Goal: Task Accomplishment & Management: Manage account settings

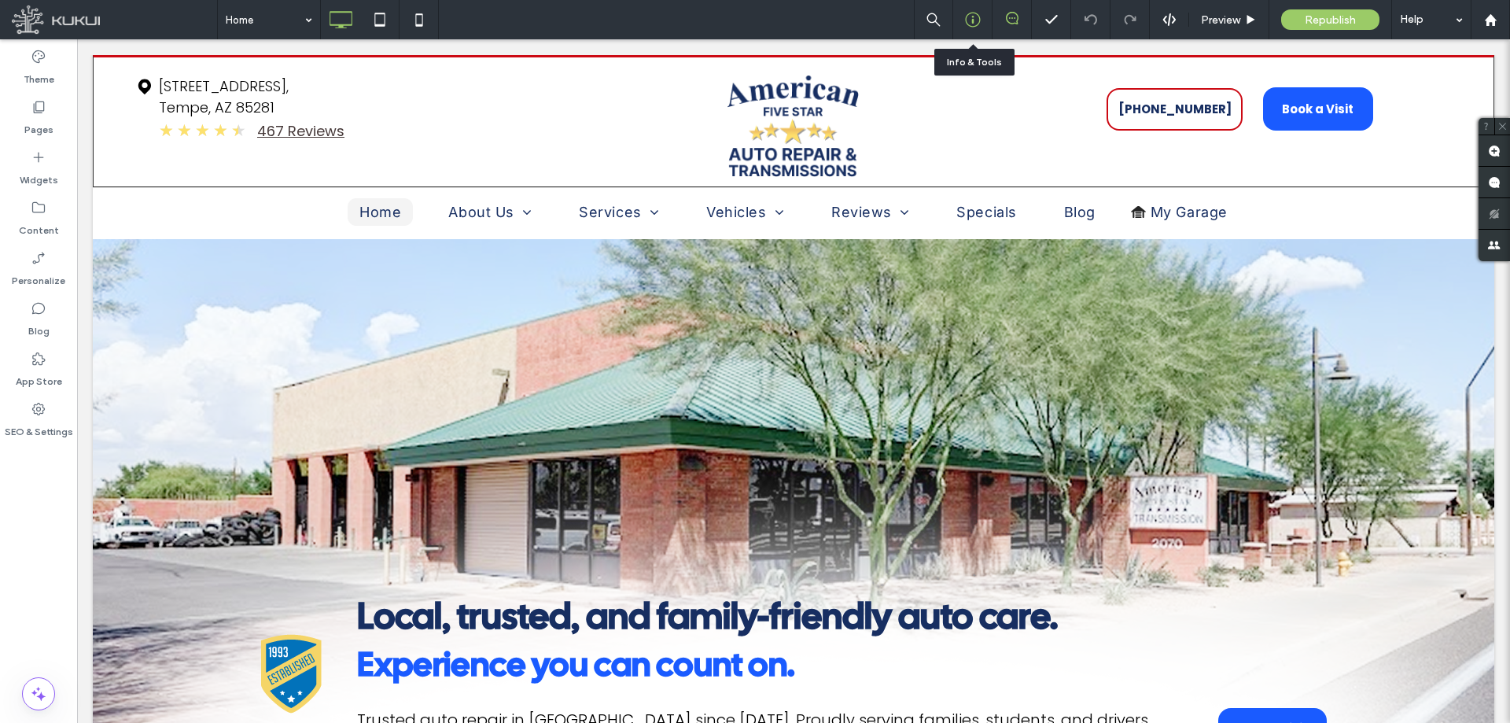
click at [980, 13] on icon at bounding box center [973, 20] width 16 height 16
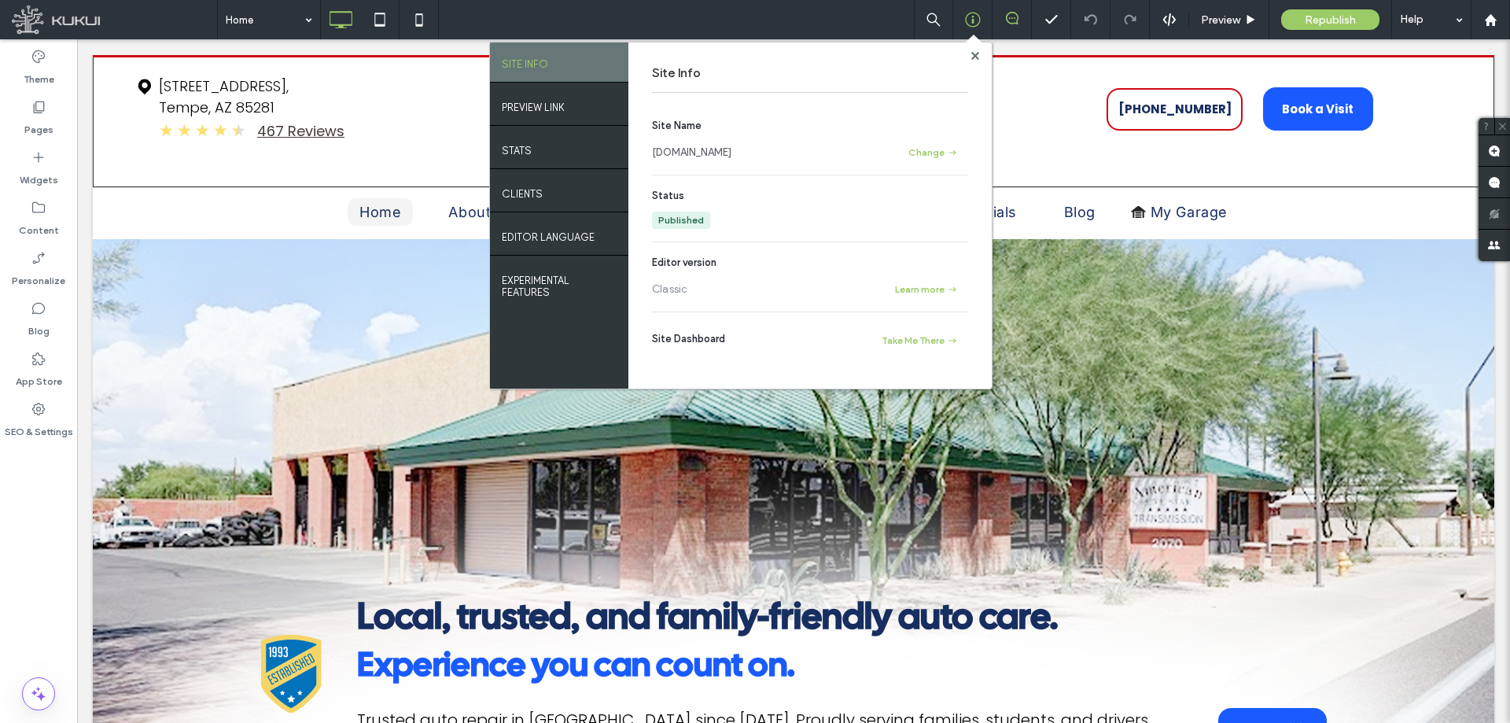
click at [695, 153] on link "www.americanfivestartransmission.com" at bounding box center [691, 153] width 79 height 16
click at [973, 53] on use at bounding box center [974, 55] width 8 height 8
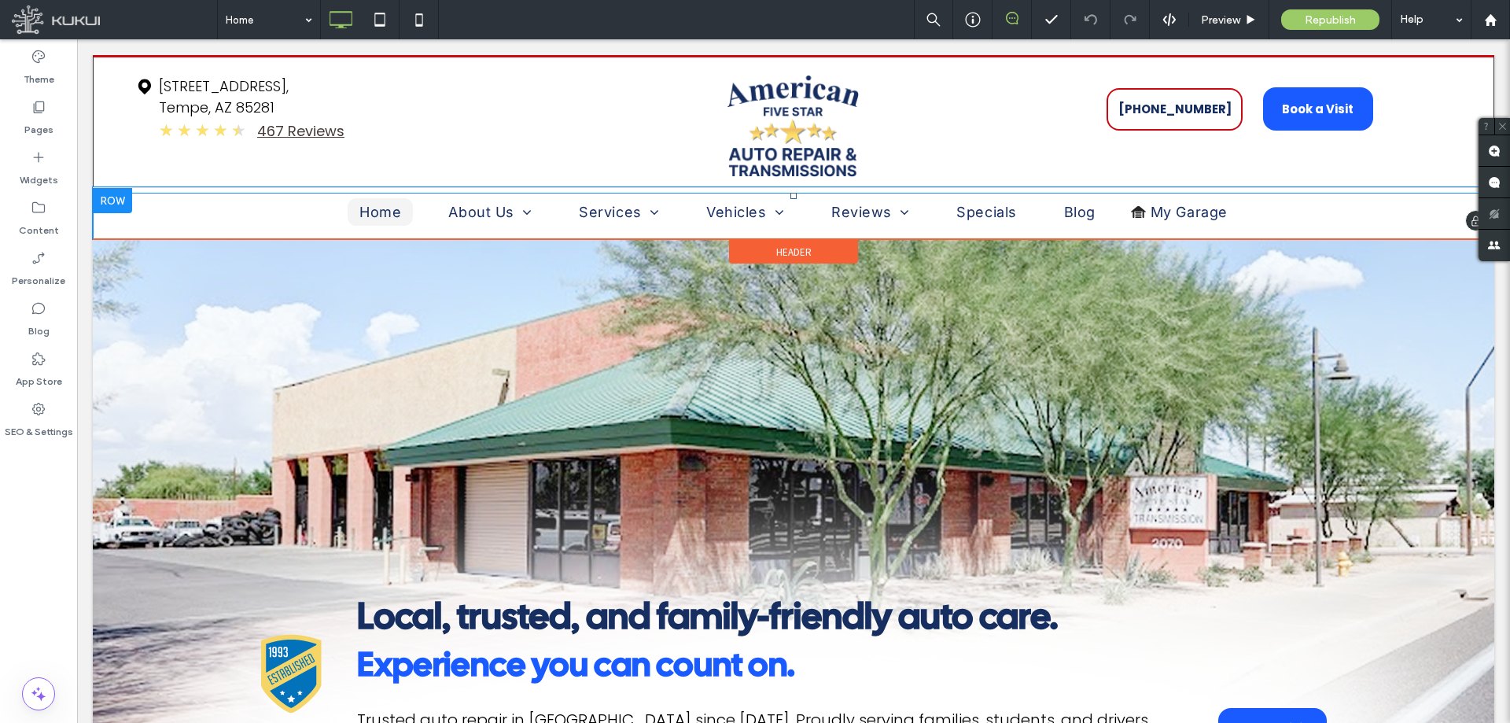
click at [1102, 225] on li "Blog" at bounding box center [1079, 215] width 79 height 35
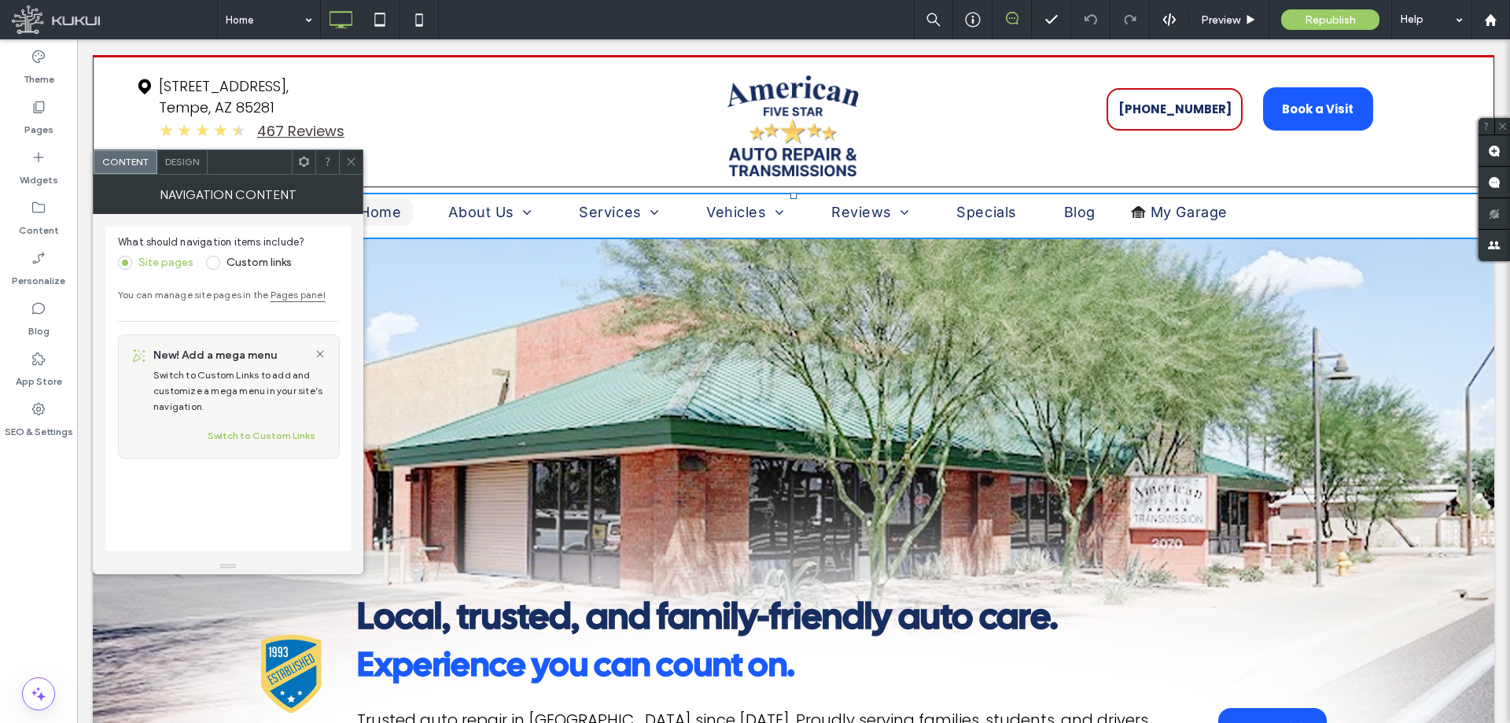
click at [180, 160] on span "Design" at bounding box center [182, 162] width 34 height 12
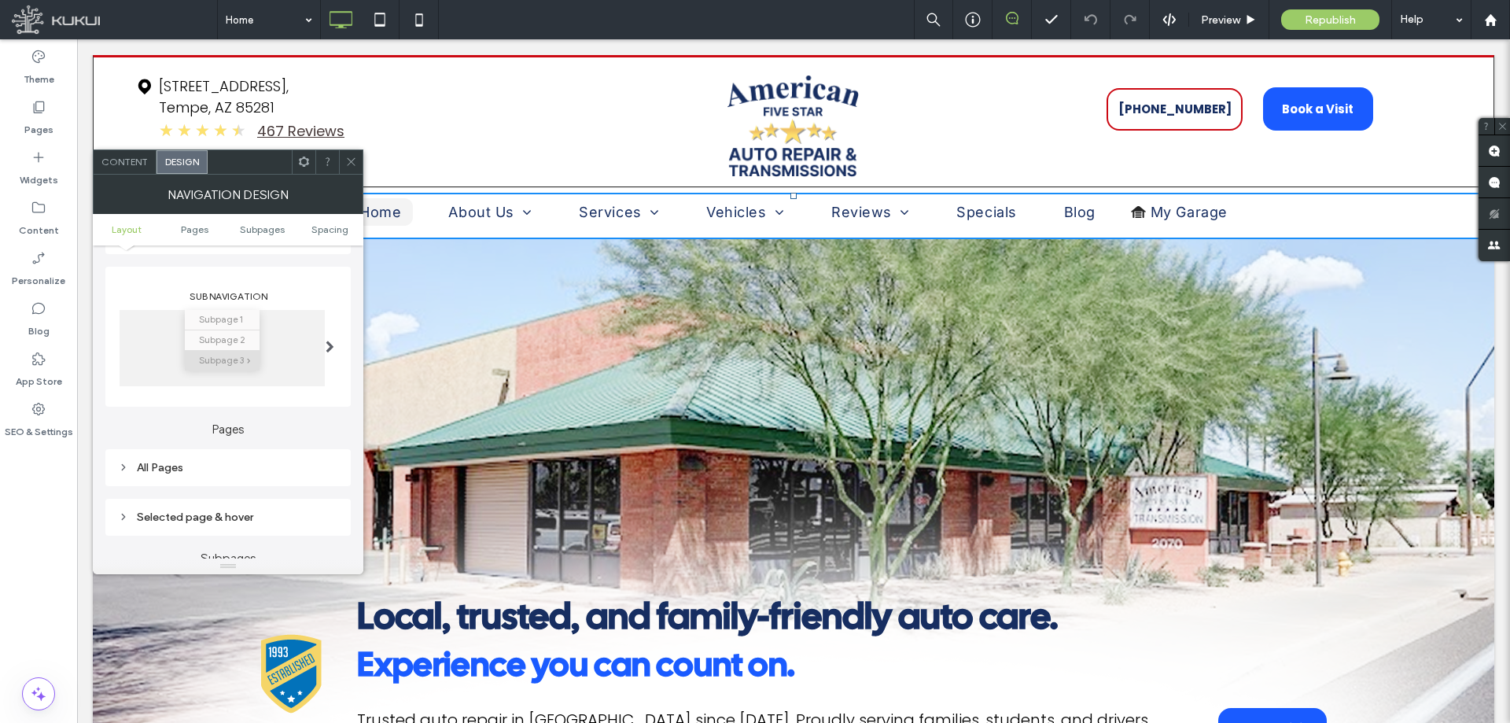
scroll to position [157, 0]
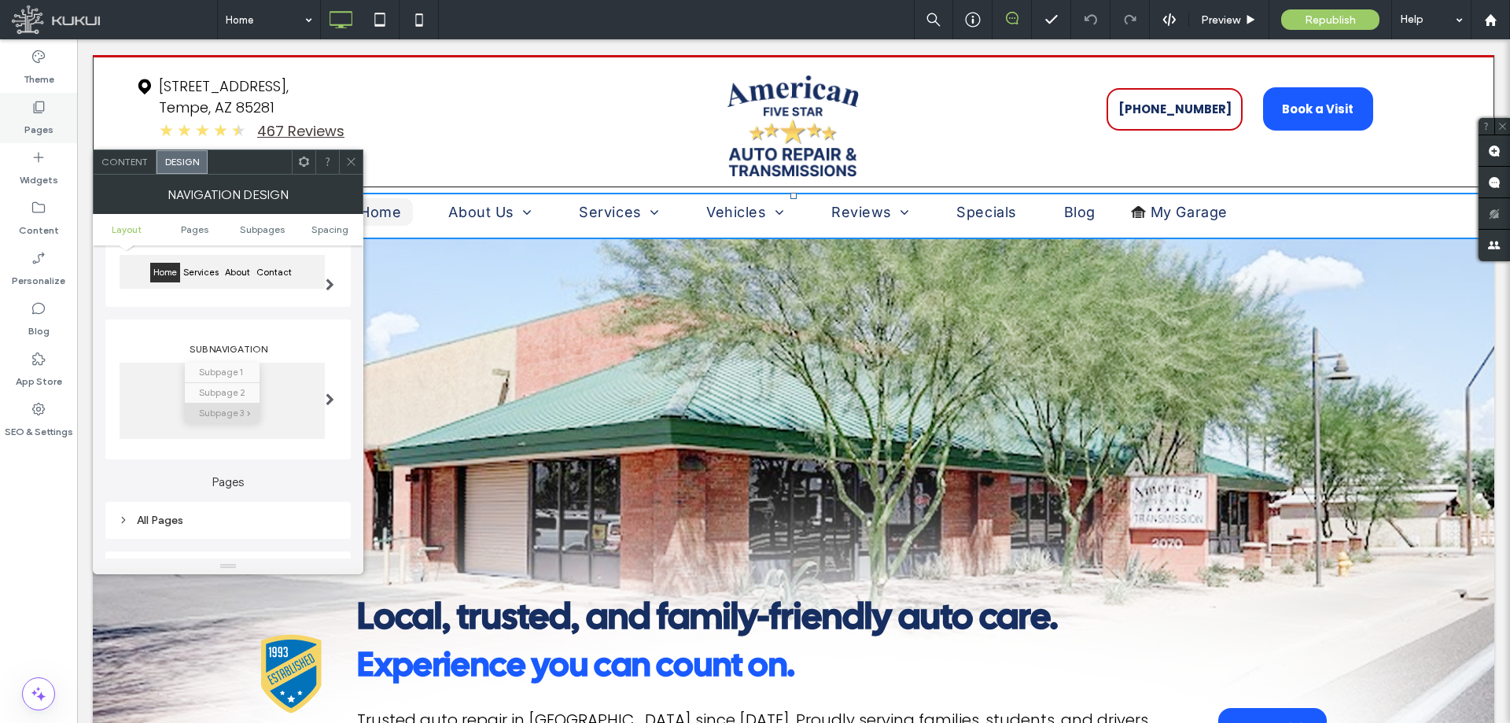
click at [36, 112] on icon at bounding box center [39, 107] width 16 height 16
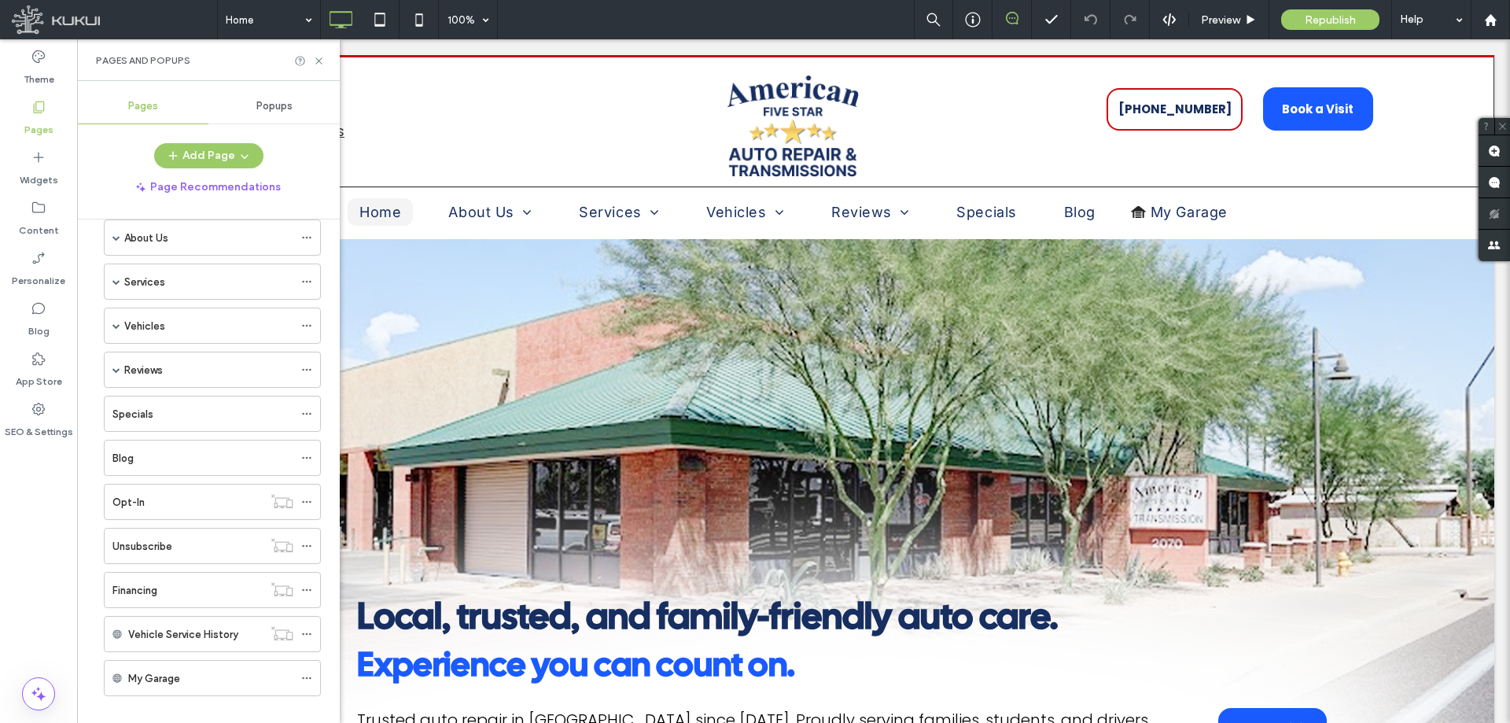
scroll to position [91, 0]
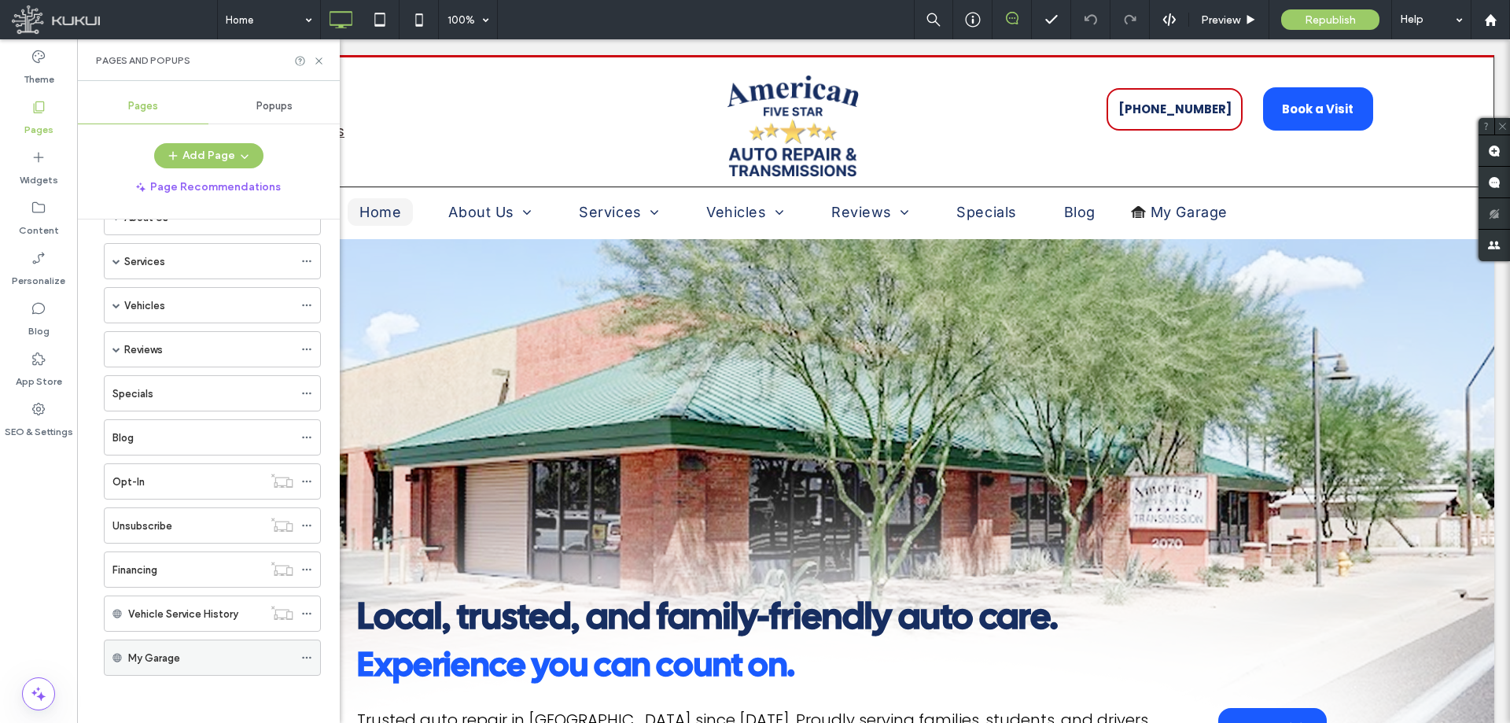
click at [303, 656] on icon at bounding box center [306, 657] width 11 height 11
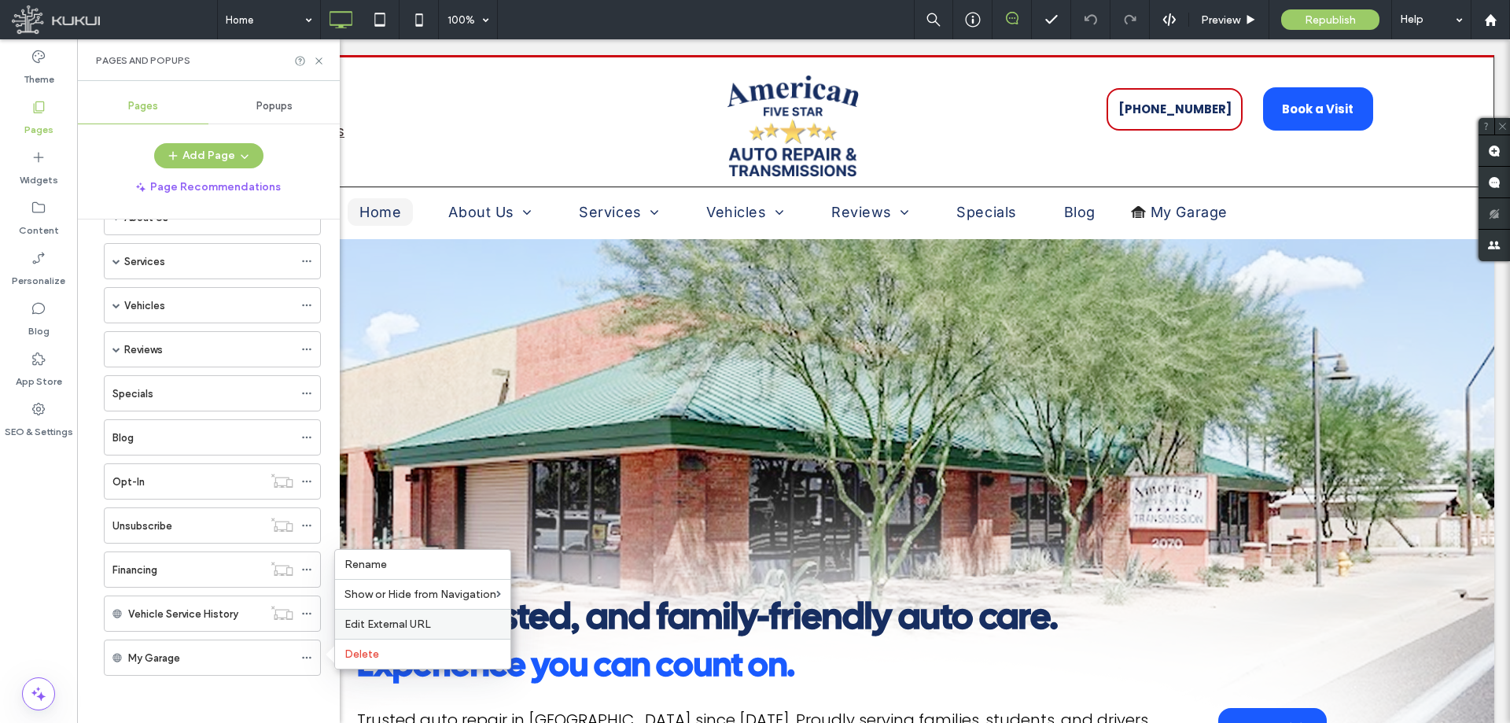
click at [395, 623] on span "Edit External URL" at bounding box center [387, 623] width 86 height 13
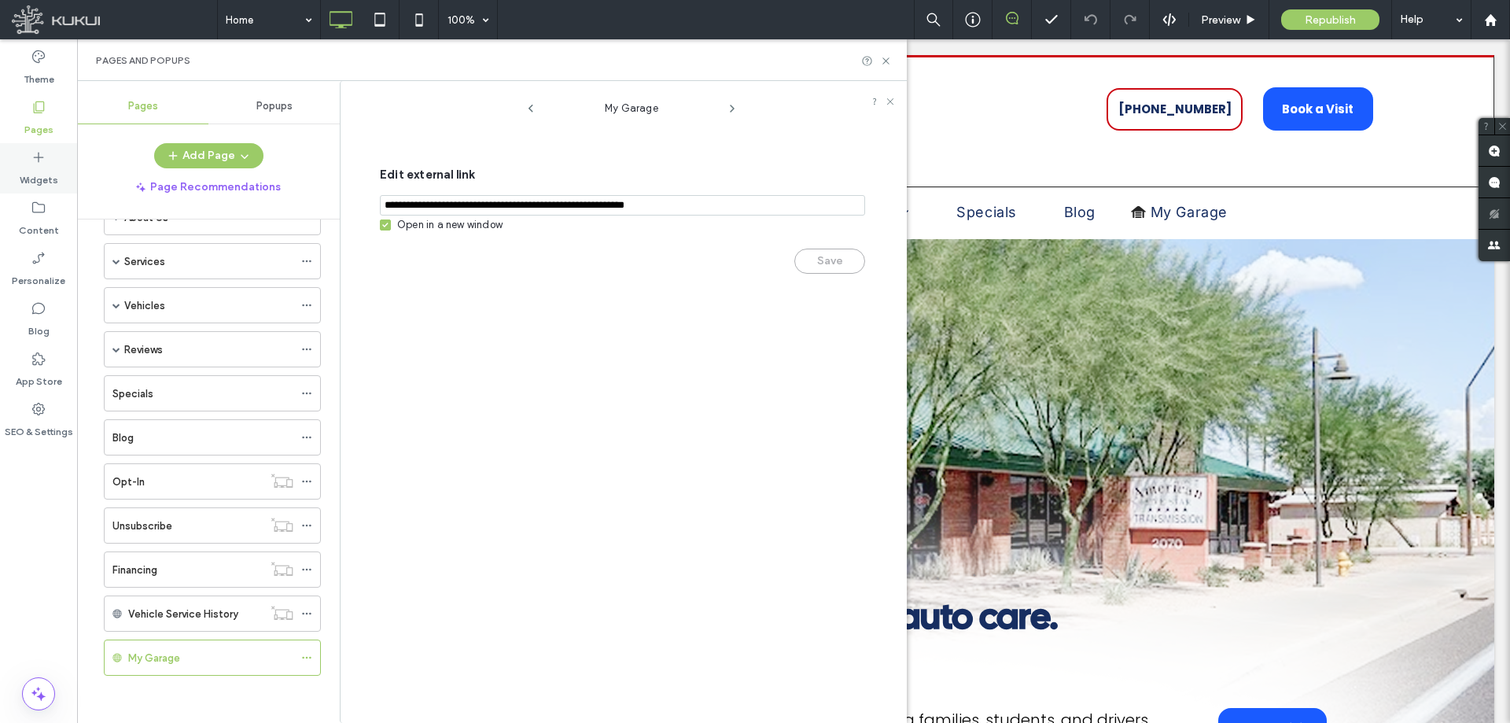
drag, startPoint x: 632, startPoint y: 201, endPoint x: 60, endPoint y: 189, distance: 572.5
click at [60, 189] on div "Theme Pages Widgets Content Personalize Blog App Store SEO & Settings Pages and…" at bounding box center [38, 380] width 77 height 683
paste input "**********"
type input "**********"
click at [808, 270] on button "Save" at bounding box center [829, 260] width 71 height 25
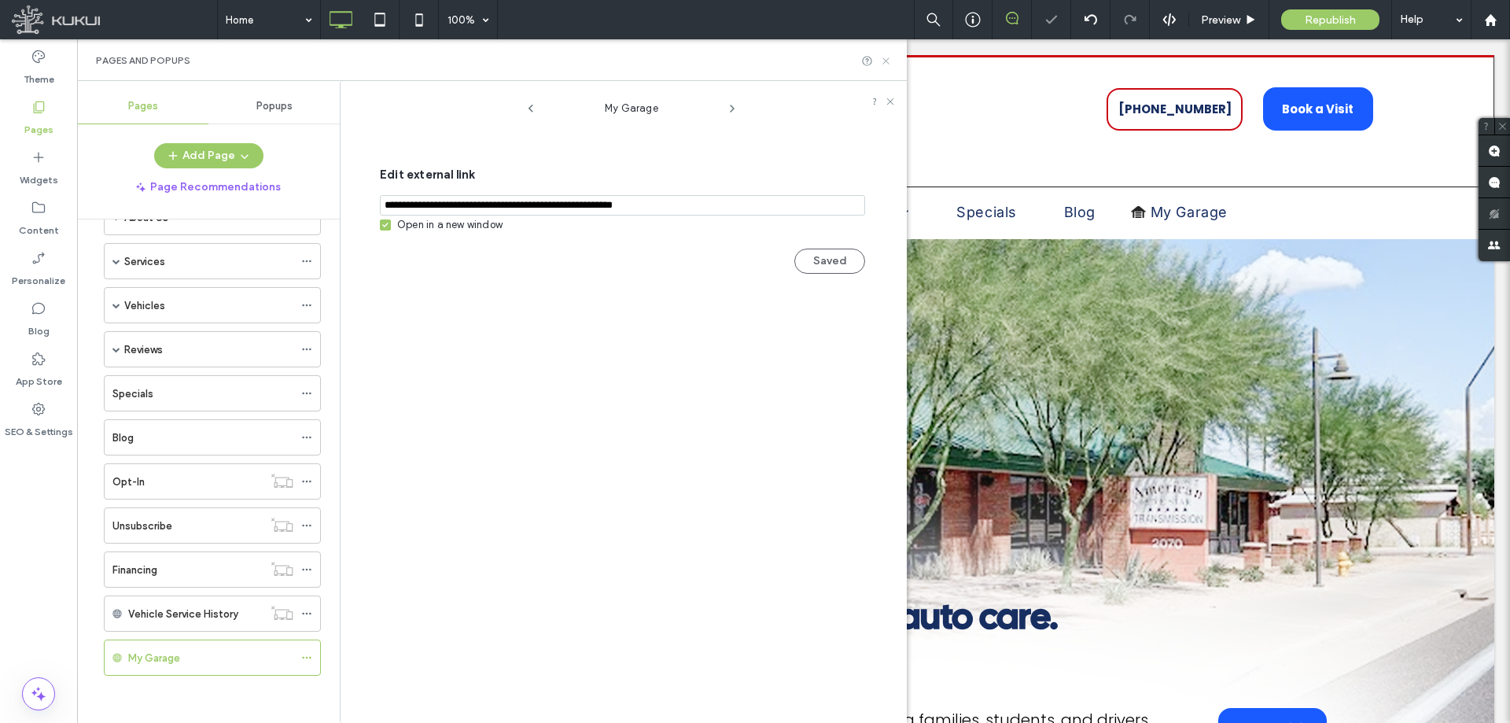
click at [886, 59] on icon at bounding box center [886, 61] width 12 height 12
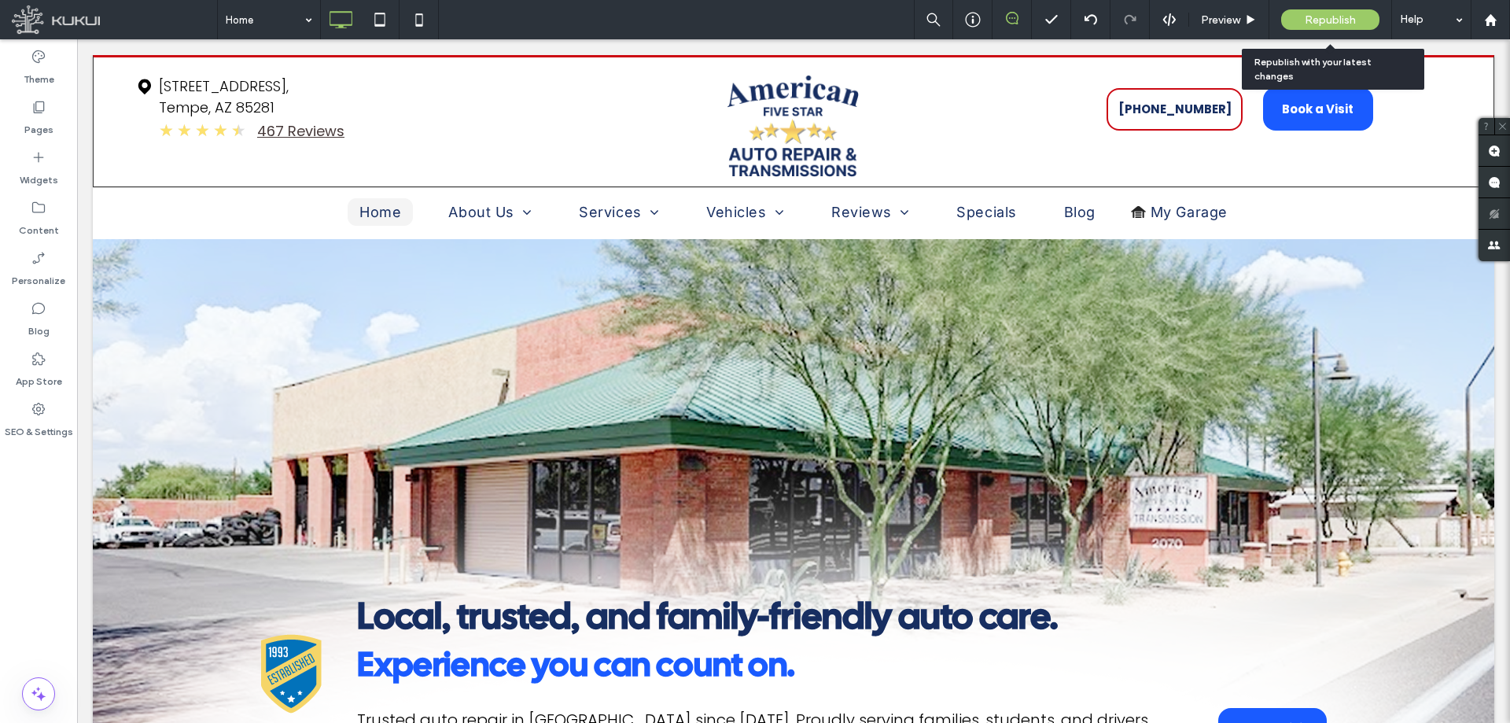
click at [1348, 24] on span "Republish" at bounding box center [1329, 19] width 51 height 13
